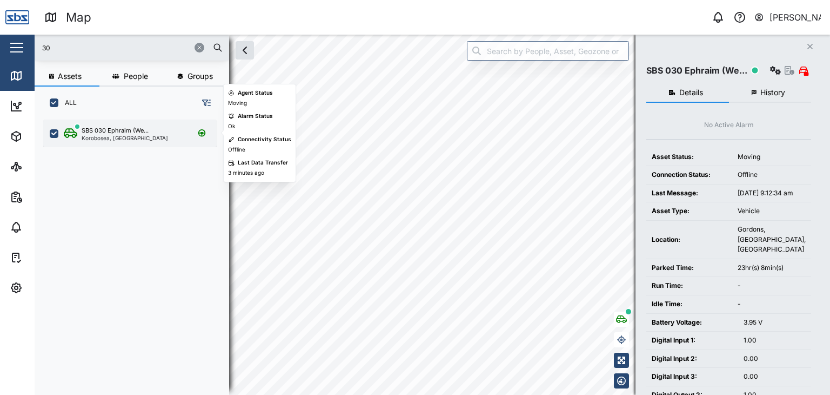
scroll to position [262, 169]
click at [114, 137] on div "Korobosea, [GEOGRAPHIC_DATA]" at bounding box center [125, 137] width 86 height 5
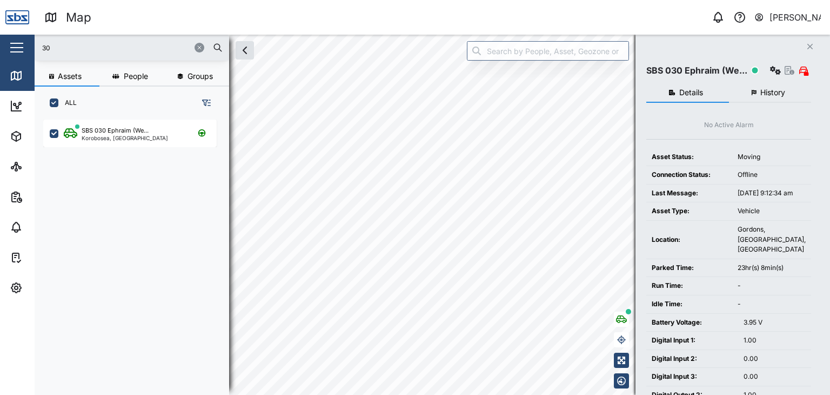
click at [71, 52] on input "30" at bounding box center [132, 47] width 182 height 16
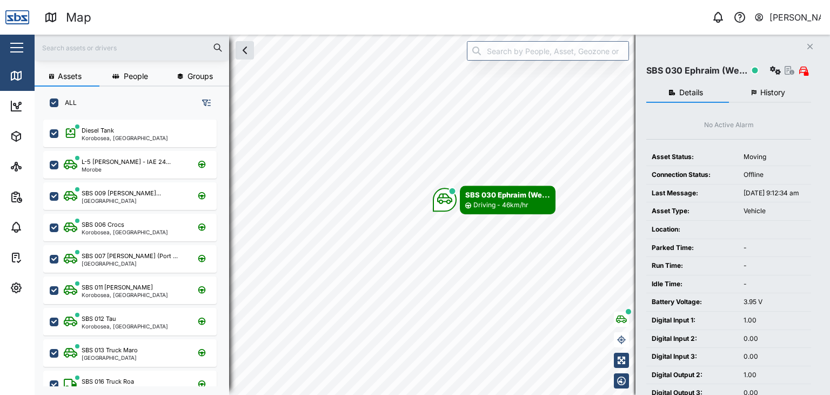
checkbox input "true"
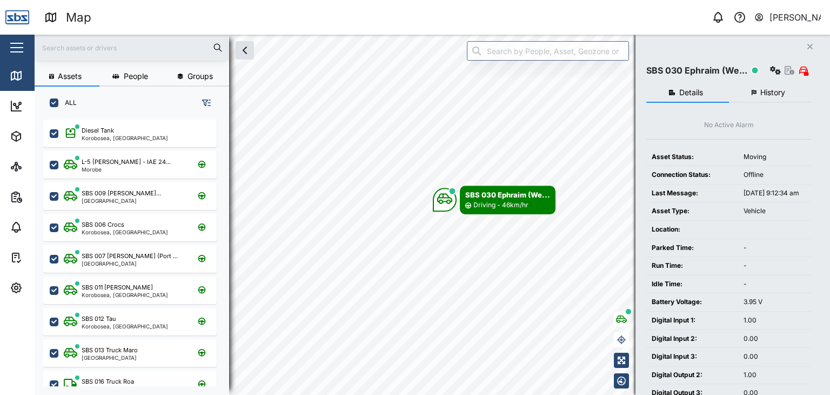
checkbox input "true"
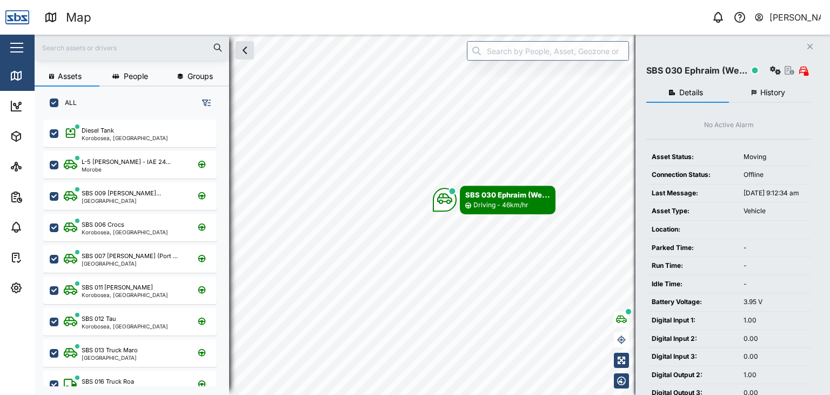
checkbox input "true"
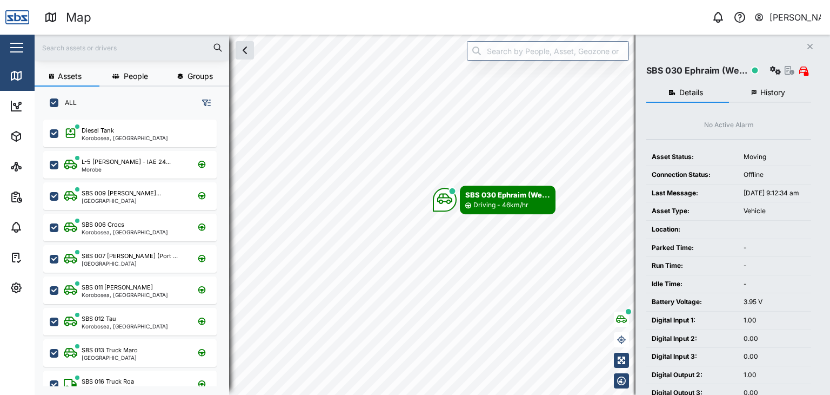
checkbox input "true"
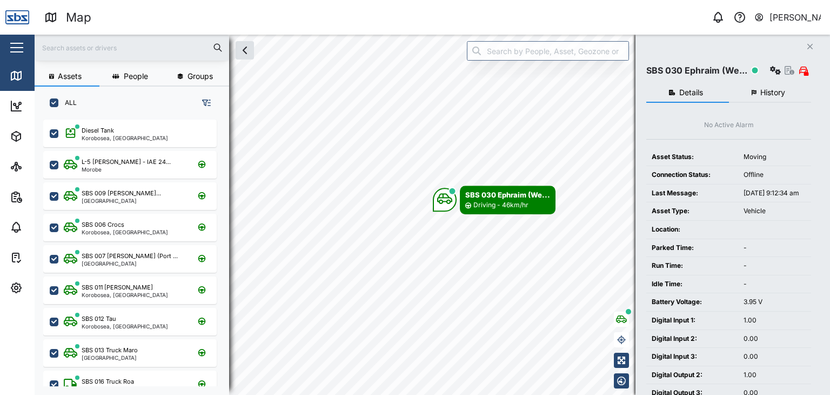
checkbox input "true"
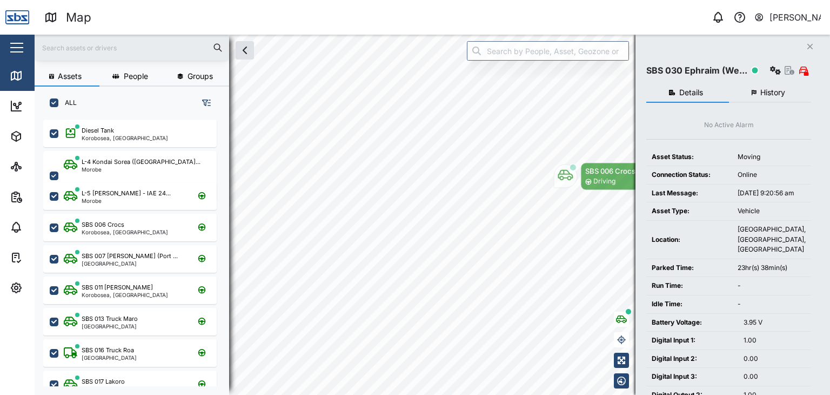
click at [75, 45] on input "text" at bounding box center [132, 47] width 182 height 16
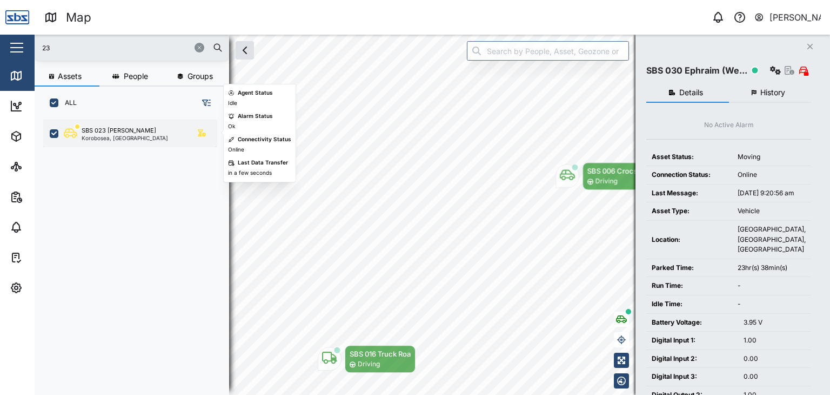
click at [112, 130] on div "SBS 023 [PERSON_NAME]" at bounding box center [119, 130] width 75 height 9
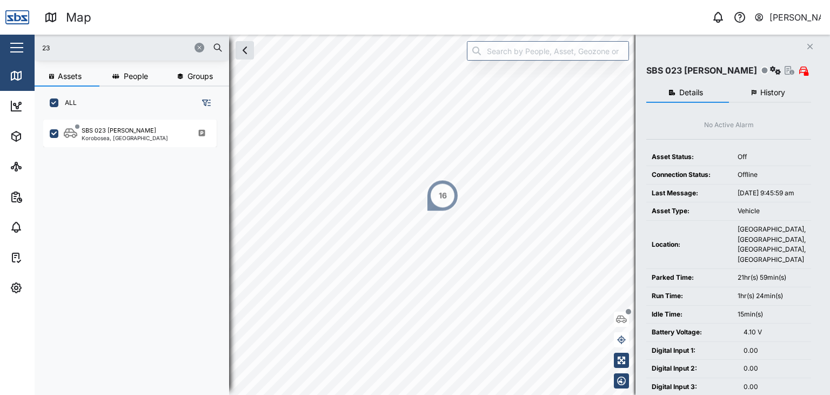
drag, startPoint x: 66, startPoint y: 43, endPoint x: 13, endPoint y: 41, distance: 53.6
click at [13, 41] on div "Map 0 [PERSON_NAME] Close Map Dashboard Assets ATS Camera Generator Personnel T…" at bounding box center [415, 197] width 830 height 395
type input "29"
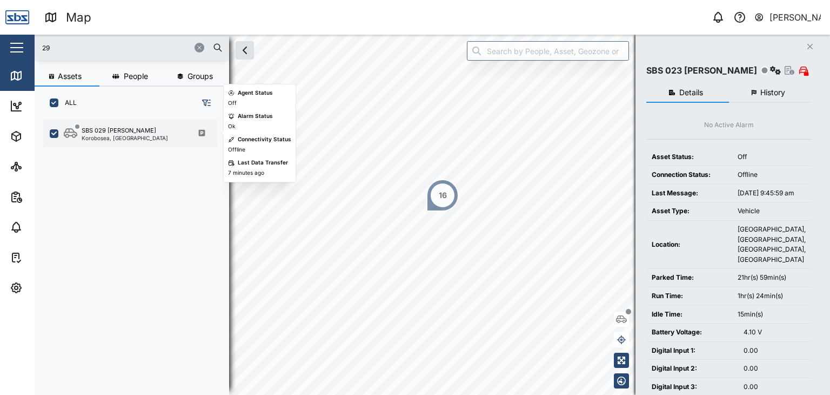
click at [117, 131] on div "SBS 029 [PERSON_NAME]" at bounding box center [119, 130] width 75 height 9
